Goal: Task Accomplishment & Management: Manage account settings

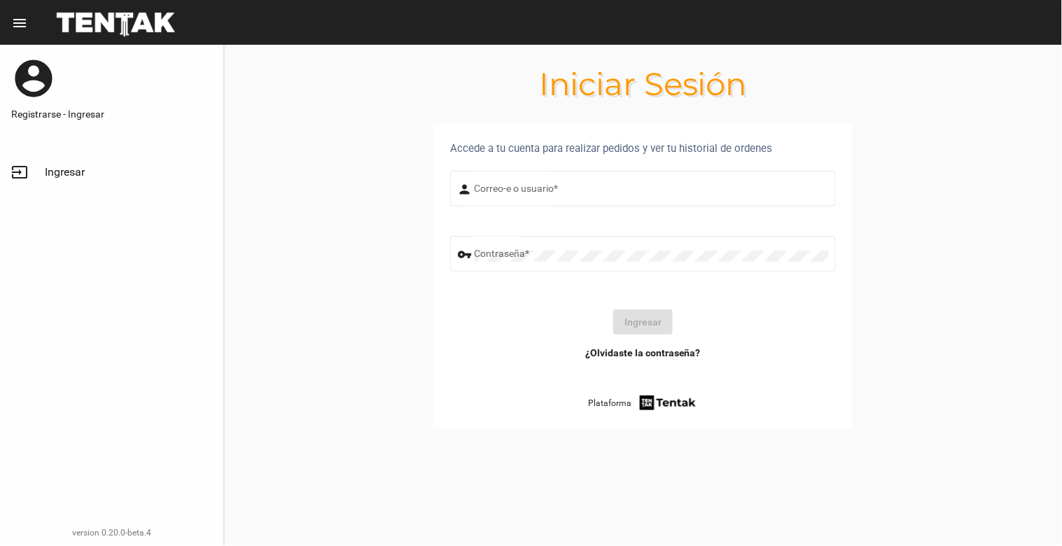
type input "[EMAIL_ADDRESS][DOMAIN_NAME]"
click at [62, 179] on link "input Ingresar" at bounding box center [111, 172] width 223 height 34
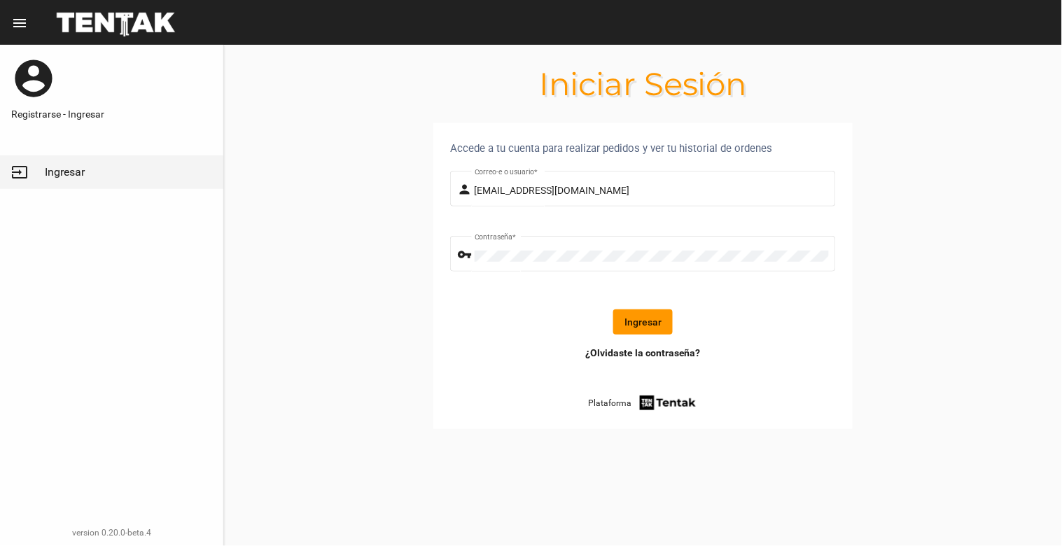
click at [628, 321] on button "Ingresar" at bounding box center [642, 321] width 59 height 25
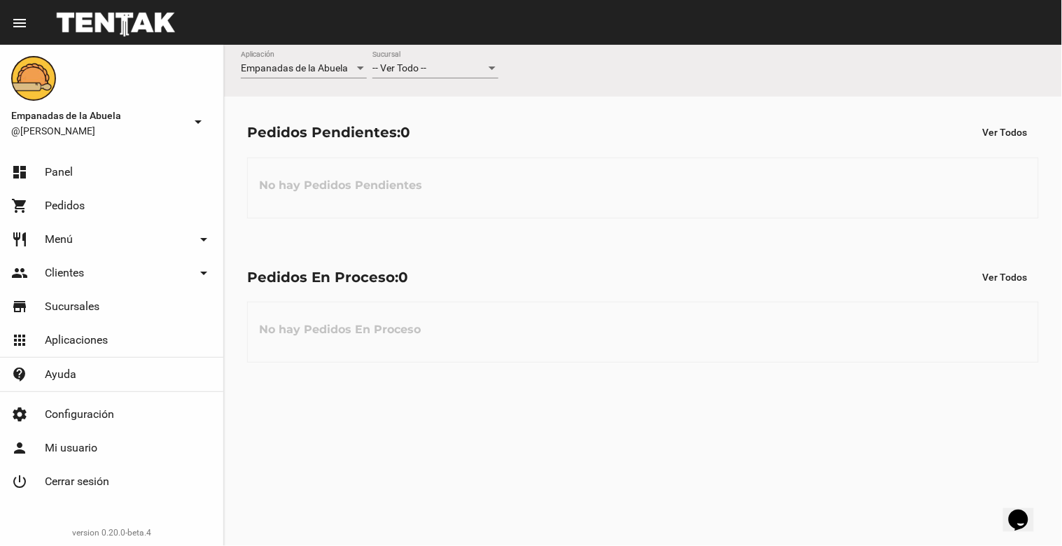
click at [439, 59] on div "-- Ver Todo -- Sucursal" at bounding box center [435, 64] width 126 height 27
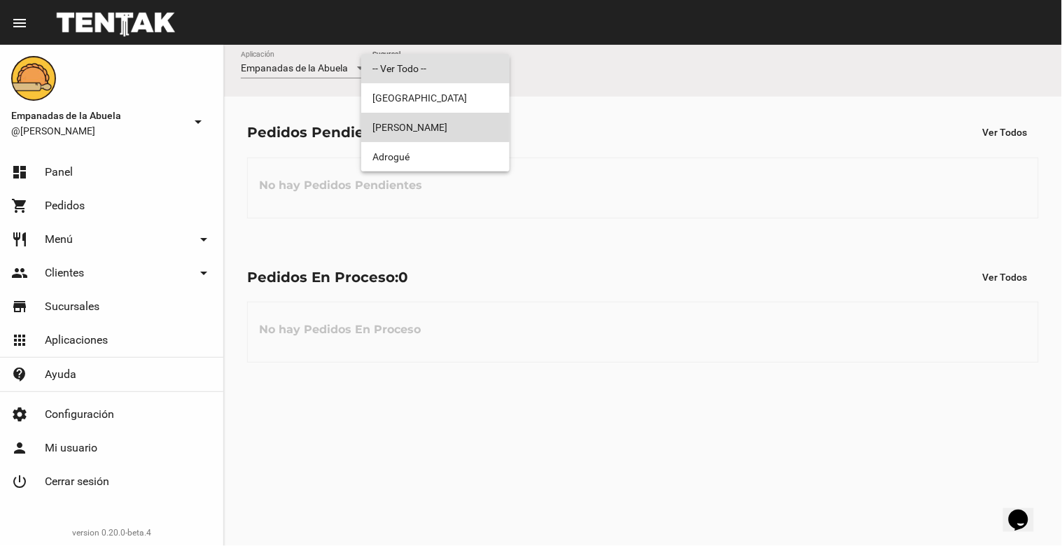
click at [451, 122] on span "Lomas [PERSON_NAME]" at bounding box center [435, 127] width 126 height 29
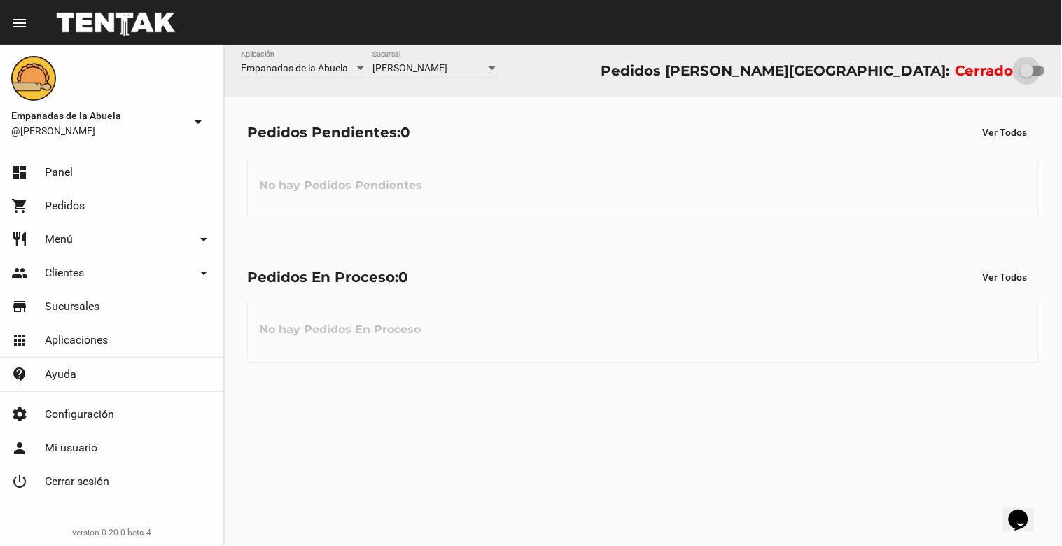
click at [1030, 66] on div at bounding box center [1027, 71] width 14 height 14
click at [1027, 76] on input "checkbox" at bounding box center [1026, 76] width 1 height 1
checkbox input "true"
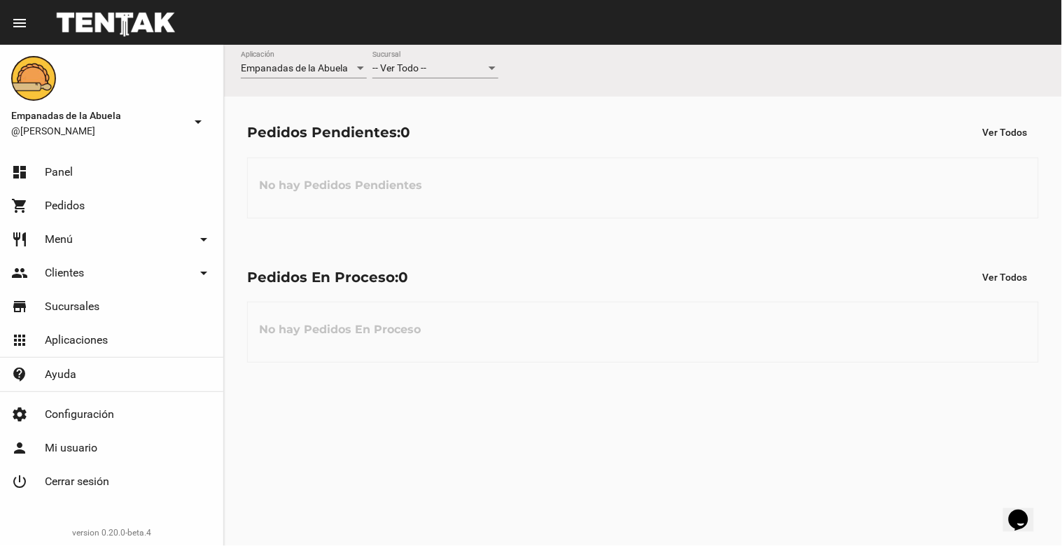
click at [459, 64] on div "-- Ver Todo --" at bounding box center [428, 68] width 113 height 11
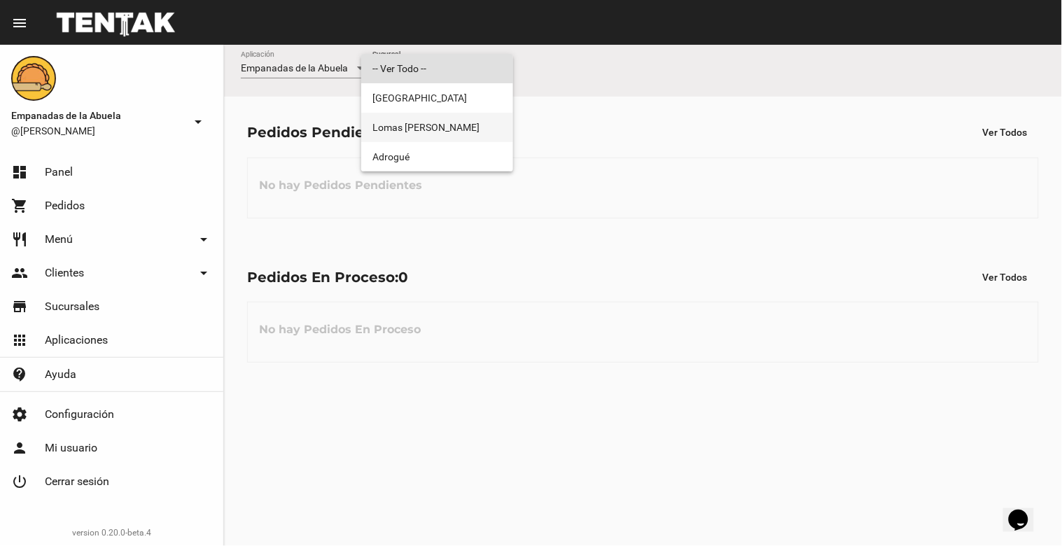
click at [430, 122] on span "Lomas [PERSON_NAME]" at bounding box center [436, 127] width 129 height 29
